Goal: Task Accomplishment & Management: Manage account settings

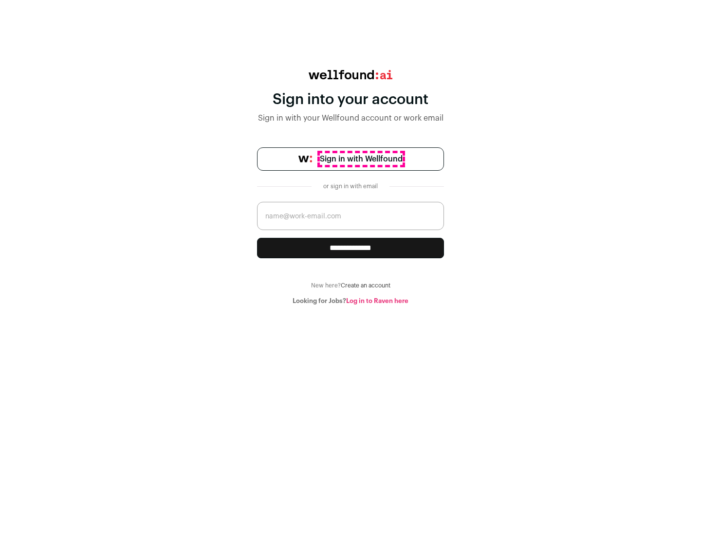
click at [361, 159] on span "Sign in with Wellfound" at bounding box center [361, 159] width 83 height 12
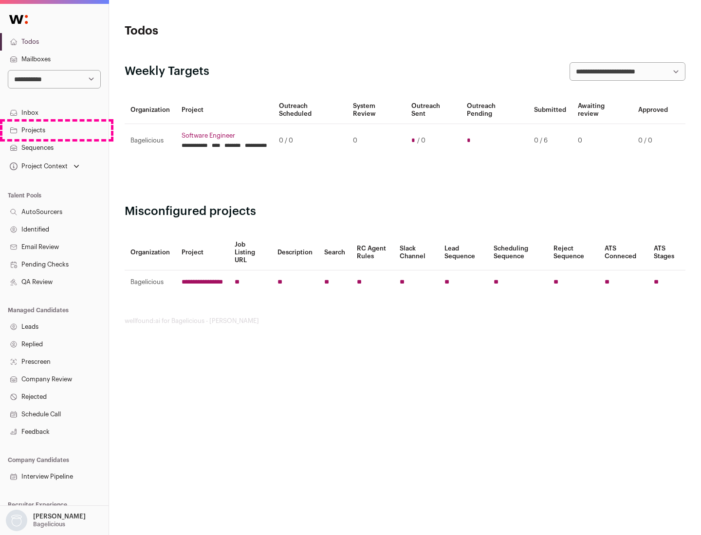
click at [54, 130] on link "Projects" at bounding box center [54, 131] width 109 height 18
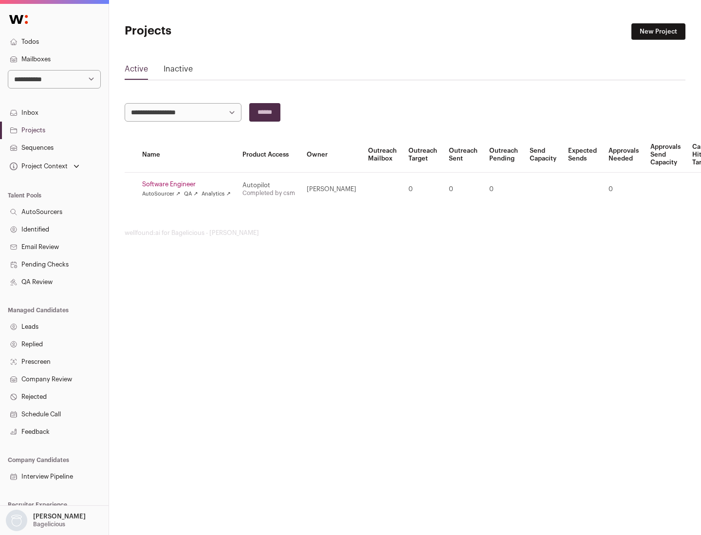
click at [189, 184] on link "Software Engineer" at bounding box center [186, 185] width 89 height 8
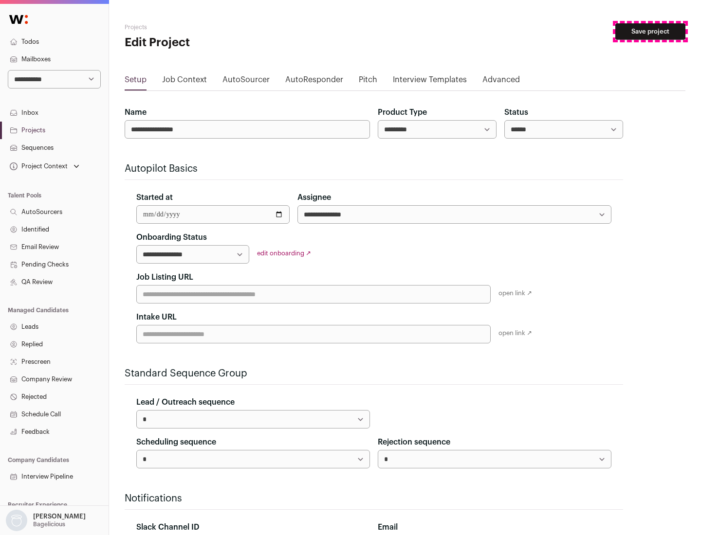
click at [650, 32] on button "Save project" at bounding box center [650, 31] width 70 height 17
